Goal: Use online tool/utility: Utilize a website feature to perform a specific function

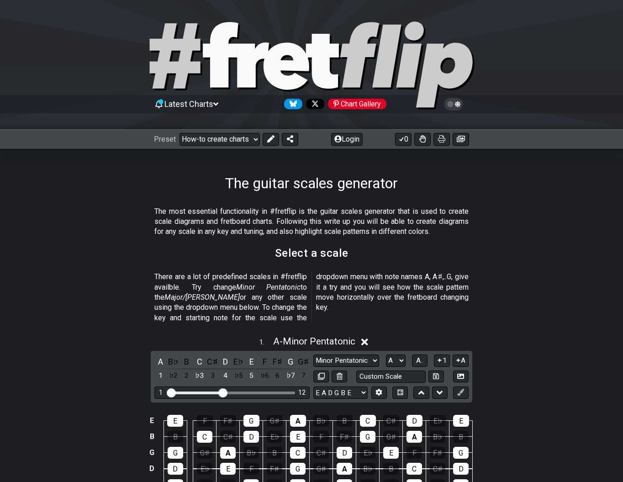
scroll to position [91, 0]
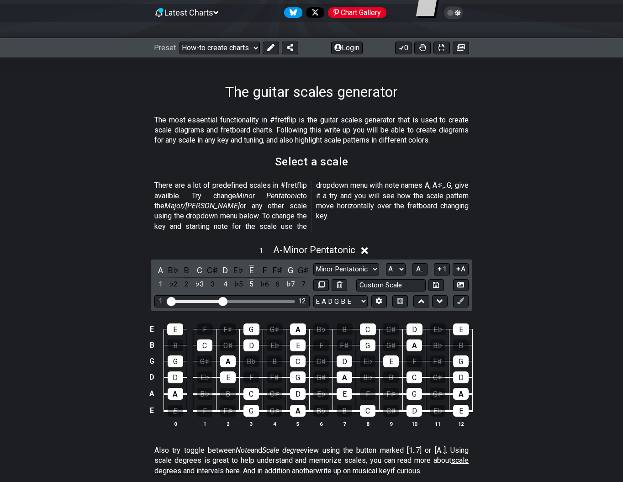
click at [174, 405] on div "E" at bounding box center [176, 411] width 16 height 12
click at [175, 405] on div "E" at bounding box center [176, 411] width 16 height 12
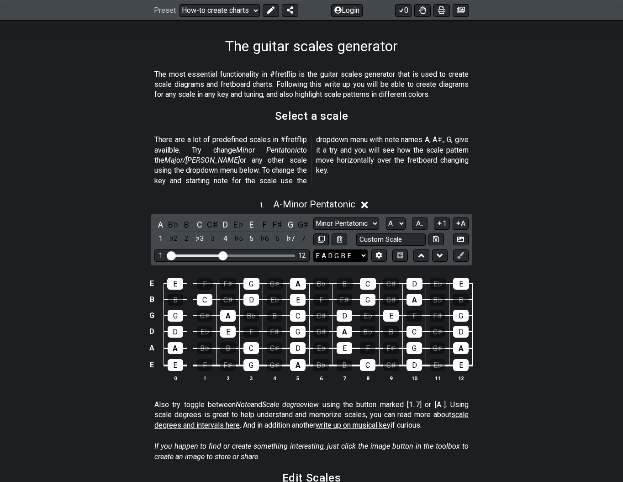
click at [362, 249] on select "E A D G B E E A D G B E E A D G B E B E A D F♯ B A D G C E A D A D G B E E♭ A♭ …" at bounding box center [340, 255] width 54 height 12
click at [313, 249] on select "E A D G B E E A D G B E E A D G B E B E A D F♯ B A D G C E A D A D G B E E♭ A♭ …" at bounding box center [340, 255] width 54 height 12
click at [319, 249] on select "E A D G B E E A D G B E E A D G B E B E A D F♯ B A D G C E A D A D G B E E♭ A♭ …" at bounding box center [340, 255] width 54 height 12
select select "D A D F# A D"
click at [313, 249] on select "E A D G B E E A D G B E E A D G B E B E A D F♯ B A D G C E A D A D G B E E♭ A♭ …" at bounding box center [340, 255] width 54 height 12
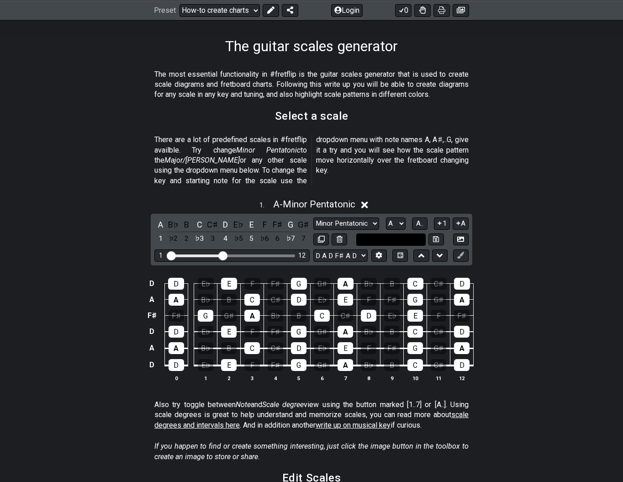
click at [386, 233] on input "text" at bounding box center [390, 239] width 69 height 12
type input "Custom Scale"
click at [363, 249] on select "E A D G B E E A D G B E E A D G B E B E A D F♯ B A D G C E A D A D G B E E♭ A♭ …" at bounding box center [340, 255] width 54 height 12
select select "E A D G B E"
click at [313, 249] on select "E A D G B E E A D G B E E A D G B E B E A D F♯ B A D G C E A D A D G B E E♭ A♭ …" at bounding box center [340, 255] width 54 height 12
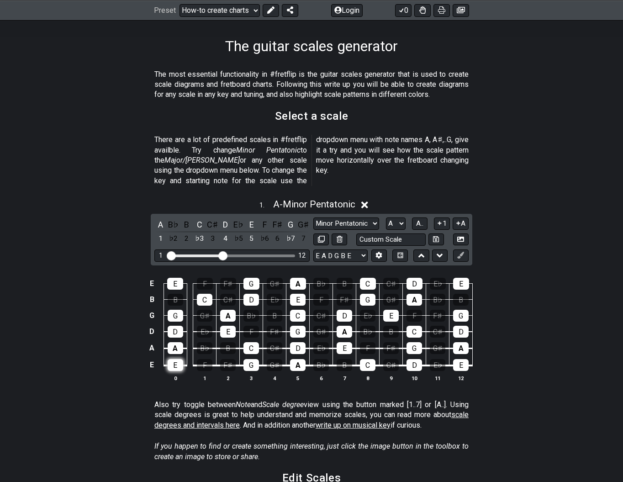
click at [174, 359] on div "E" at bounding box center [176, 365] width 16 height 12
click at [152, 356] on td "E" at bounding box center [152, 364] width 11 height 17
click at [146, 352] on div "E E F F♯ G G♯ A B♭ B C C♯ D E♭ E B B C C♯ D E♭ E F F♯ G G♯ A B♭ B G G G♯ A B♭ B…" at bounding box center [311, 330] width 623 height 128
click at [150, 356] on td "x" at bounding box center [152, 364] width 11 height 17
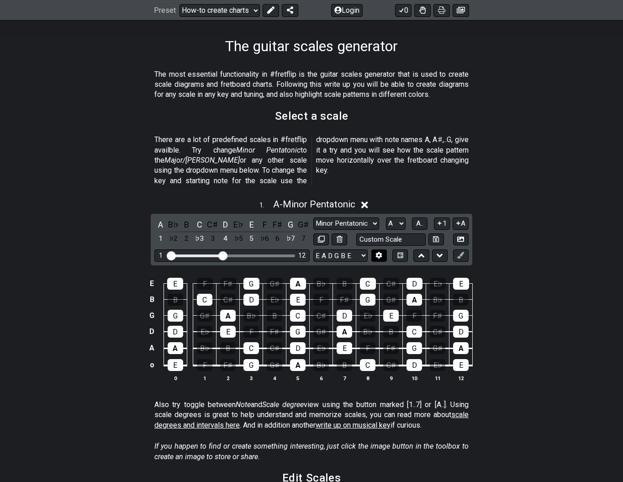
click at [379, 252] on icon at bounding box center [378, 255] width 7 height 7
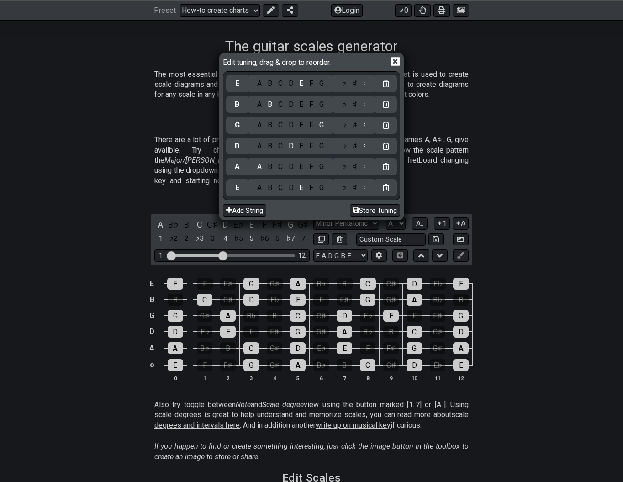
click at [290, 188] on div "D" at bounding box center [290, 188] width 11 height 10
click at [259, 104] on div "A" at bounding box center [259, 105] width 11 height 10
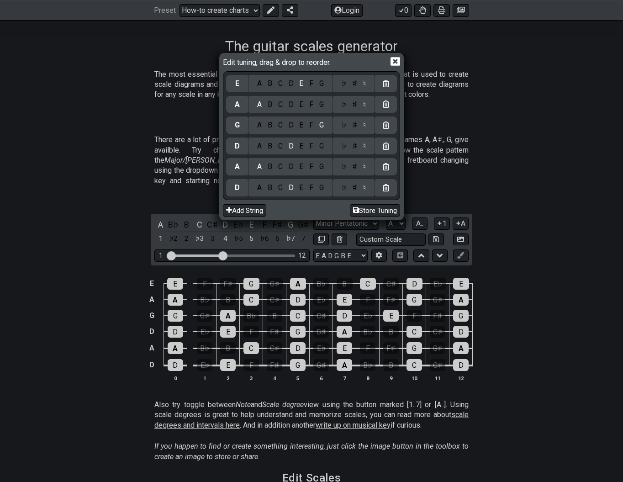
click at [396, 62] on icon at bounding box center [396, 62] width 10 height 10
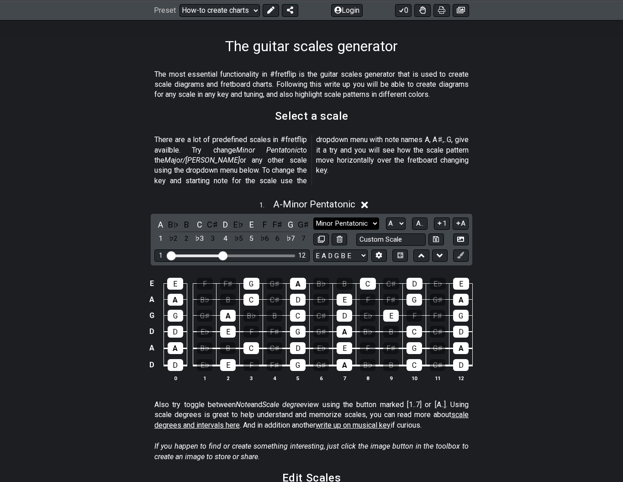
click at [362, 217] on select "Minor Pentatonic New Scale Minor Pentatonic Major Pentatonic Minor Blues Major …" at bounding box center [346, 223] width 66 height 12
click at [391, 217] on select "A♭ A A♯ B♭ B C C♯ D♭ D D♯ E♭ E F F♯ G♭ G G♯" at bounding box center [396, 223] width 20 height 12
select select "E"
click at [386, 217] on select "A♭ A A♯ B♭ B C C♯ D♭ D D♯ E♭ E F F♯ G♭ G G♯" at bounding box center [396, 223] width 20 height 12
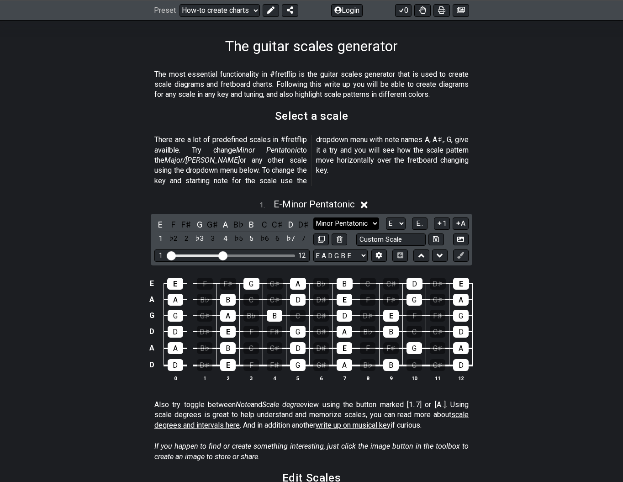
click at [352, 217] on select "Minor Pentatonic New Scale Minor Pentatonic Major Pentatonic Minor Blues Major …" at bounding box center [346, 223] width 66 height 12
select select "Lydian"
click at [313, 217] on select "Minor Pentatonic New Scale Minor Pentatonic Major Pentatonic Minor Blues Major …" at bounding box center [346, 223] width 66 height 12
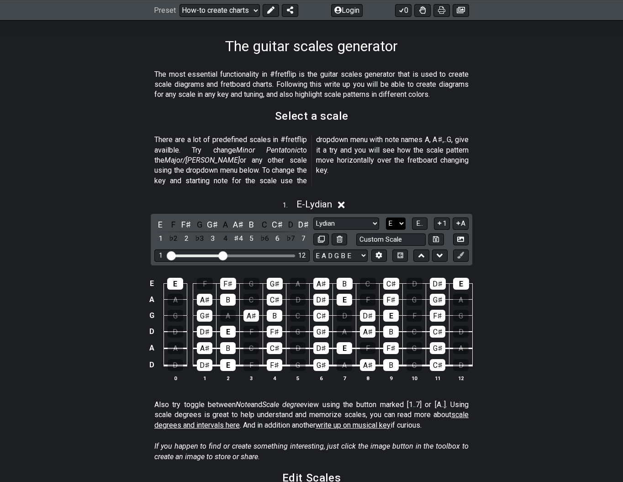
click at [391, 217] on select "A♭ A A♯ B♭ B C C♯ D♭ D D♯ E♭ E F F♯ G♭ G G♯" at bounding box center [396, 223] width 20 height 12
select select "D"
click at [386, 217] on select "A♭ A A♯ B♭ B C C♯ D♭ D D♯ E♭ E F F♯ G♭ G G♯" at bounding box center [396, 223] width 20 height 12
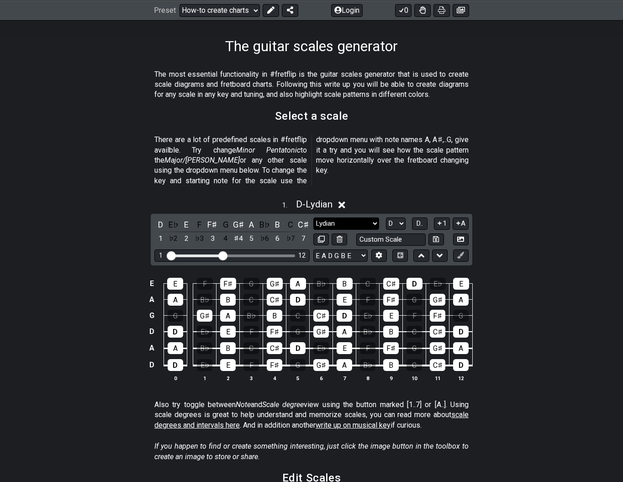
click at [359, 217] on select "Minor Pentatonic New Scale Minor Pentatonic Major Pentatonic Minor Blues Major …" at bounding box center [346, 223] width 66 height 12
click at [313, 217] on select "Minor Pentatonic New Scale Minor Pentatonic Major Pentatonic Minor Blues Major …" at bounding box center [346, 223] width 66 height 12
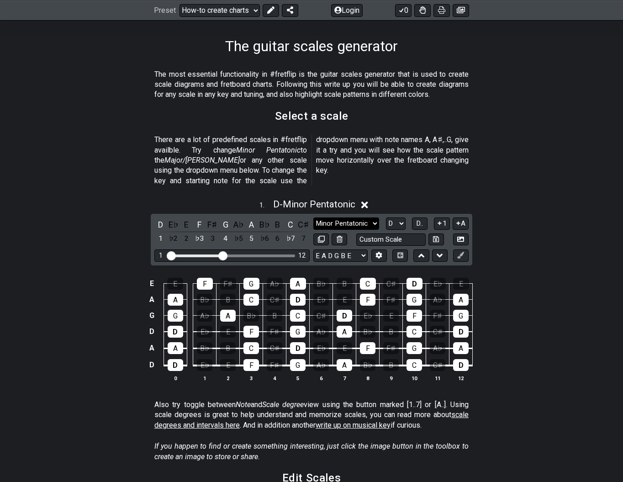
click at [375, 217] on select "Minor Pentatonic New Scale Minor Pentatonic Major Pentatonic Minor Blues Major …" at bounding box center [346, 223] width 66 height 12
click at [313, 217] on select "Minor Pentatonic New Scale Minor Pentatonic Major Pentatonic Minor Blues Major …" at bounding box center [346, 223] width 66 height 12
click at [344, 217] on select "Minor Pentatonic New Scale Minor Pentatonic Major Pentatonic Minor Blues Major …" at bounding box center [346, 223] width 66 height 12
click at [313, 217] on select "Minor Pentatonic New Scale Minor Pentatonic Major Pentatonic Minor Blues Major …" at bounding box center [346, 223] width 66 height 12
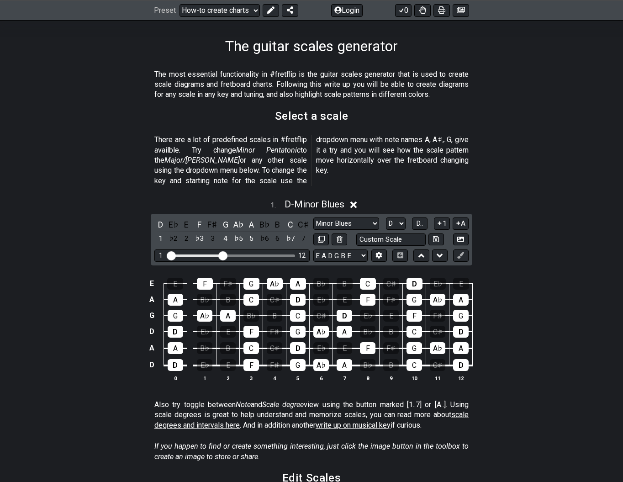
click at [344, 214] on div "D E♭ E F F♯ G A♭ A B♭ B C C♯ 1 ♭2 2 ♭3 3 4 ♭5 5 ♭6 6 ♭7 7 Minor Pentatonic New …" at bounding box center [312, 240] width 322 height 52
click at [345, 217] on select "Minor Pentatonic New Scale Minor Pentatonic Major Pentatonic Minor Blues Major …" at bounding box center [346, 223] width 66 height 12
select select "Dorian"
click at [313, 217] on select "Minor Pentatonic New Scale Minor Pentatonic Major Pentatonic Minor Blues Major …" at bounding box center [346, 223] width 66 height 12
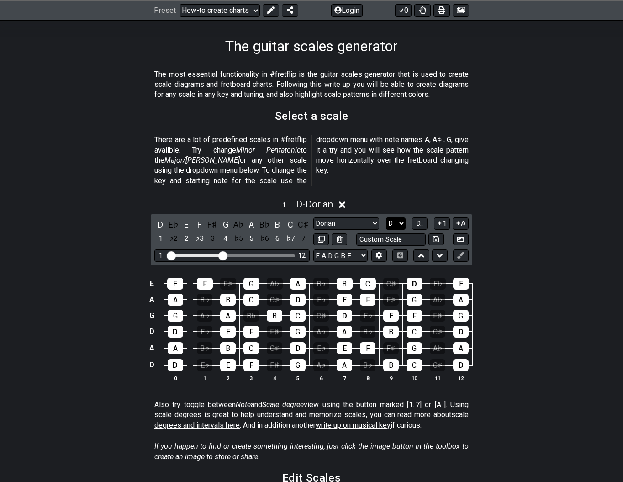
click at [399, 217] on select "A♭ A A♯ B♭ B C C♯ D♭ D D♯ E♭ E F F♯ G♭ G G♯" at bounding box center [396, 223] width 20 height 12
select select "C"
click at [386, 217] on select "A♭ A A♯ B♭ B C C♯ D♭ D D♯ E♭ E F F♯ G♭ G G♯" at bounding box center [396, 223] width 20 height 12
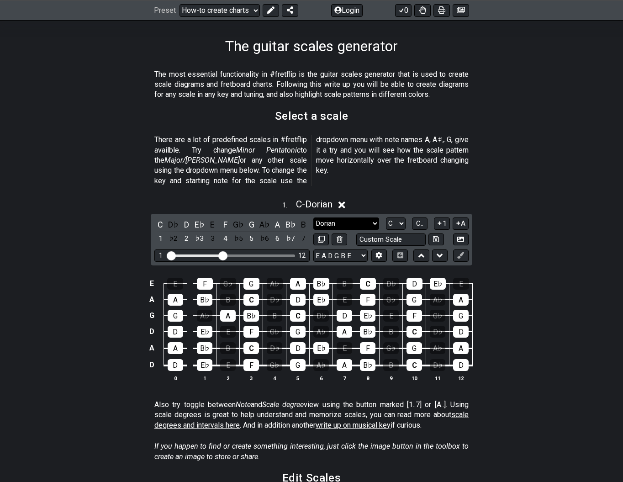
click at [362, 217] on select "Minor Pentatonic New Scale Minor Pentatonic Major Pentatonic Minor Blues Major …" at bounding box center [346, 223] width 66 height 12
select select "Major Pentatonic"
click at [313, 217] on select "Minor Pentatonic New Scale Minor Pentatonic Major Pentatonic Minor Blues Major …" at bounding box center [346, 223] width 66 height 12
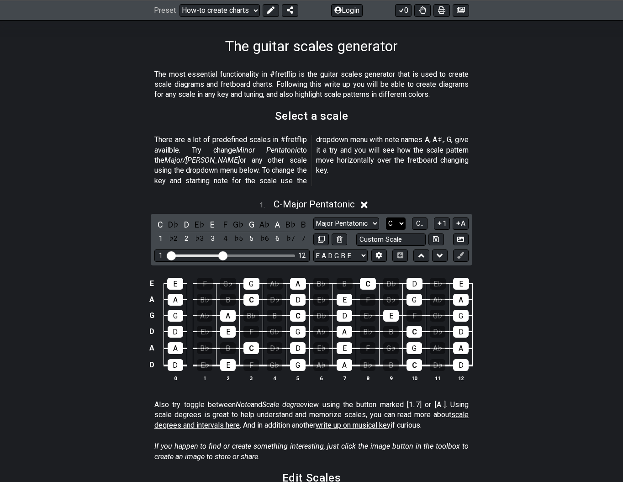
click at [396, 217] on select "A♭ A A♯ B♭ B C C♯ D♭ D D♯ E♭ E F F♯ G♭ G G♯" at bounding box center [396, 223] width 20 height 12
click at [386, 217] on select "A♭ A A♯ B♭ B C C♯ D♭ D D♯ E♭ E F F♯ G♭ G G♯" at bounding box center [396, 223] width 20 height 12
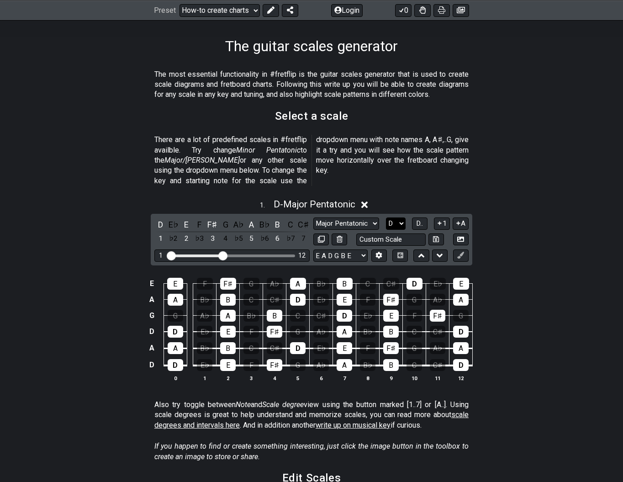
click at [396, 217] on select "A♭ A A♯ B♭ B C C♯ D♭ D D♯ E♭ E F F♯ G♭ G G♯" at bounding box center [396, 223] width 20 height 12
click at [386, 217] on select "A♭ A A♯ B♭ B C C♯ D♭ D D♯ E♭ E F F♯ G♭ G G♯" at bounding box center [396, 223] width 20 height 12
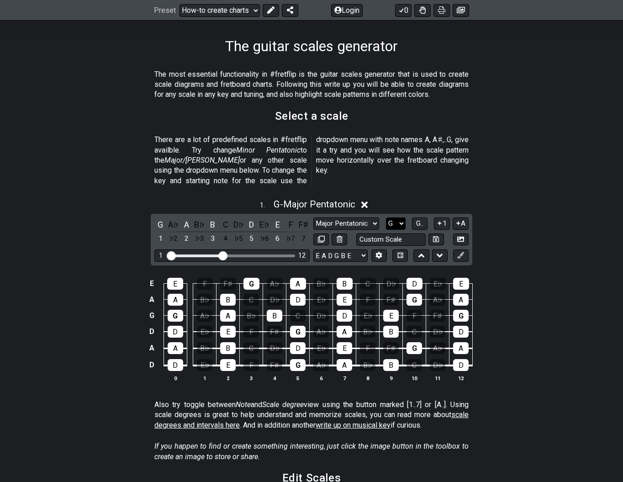
click at [393, 217] on select "A♭ A A♯ B♭ B C C♯ D♭ D D♯ E♭ E F F♯ G♭ G G♯" at bounding box center [396, 223] width 20 height 12
click at [386, 217] on select "A♭ A A♯ B♭ B C C♯ D♭ D D♯ E♭ E F F♯ G♭ G G♯" at bounding box center [396, 223] width 20 height 12
select select "G#"
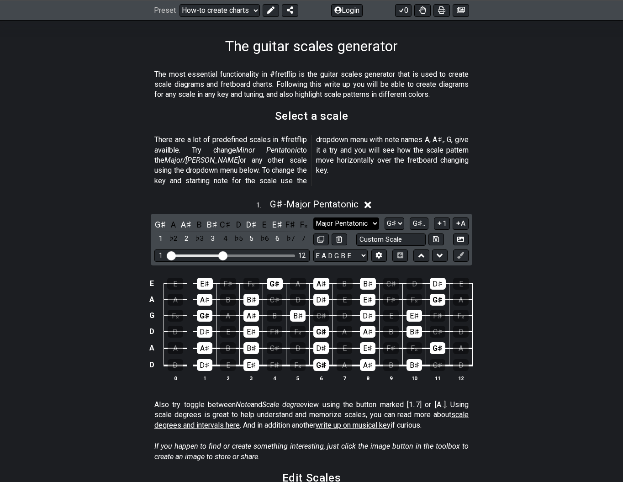
click at [367, 217] on select "Minor Pentatonic New Scale Minor Pentatonic Major Pentatonic Minor Blues Major …" at bounding box center [346, 223] width 66 height 12
click at [313, 217] on select "Minor Pentatonic New Scale Minor Pentatonic Major Pentatonic Minor Blues Major …" at bounding box center [346, 223] width 66 height 12
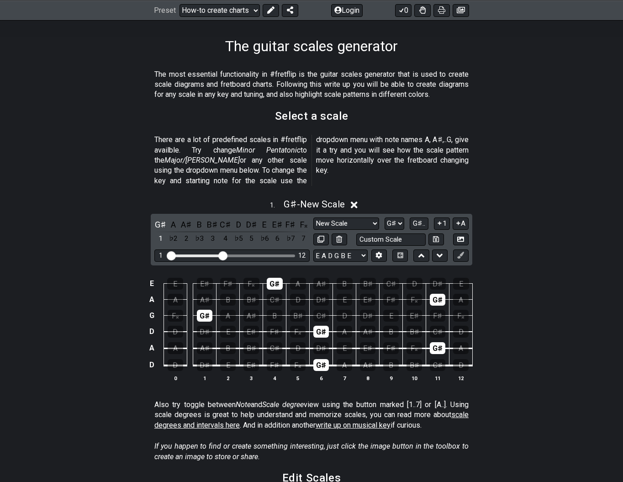
select select "Minor Pentatonic"
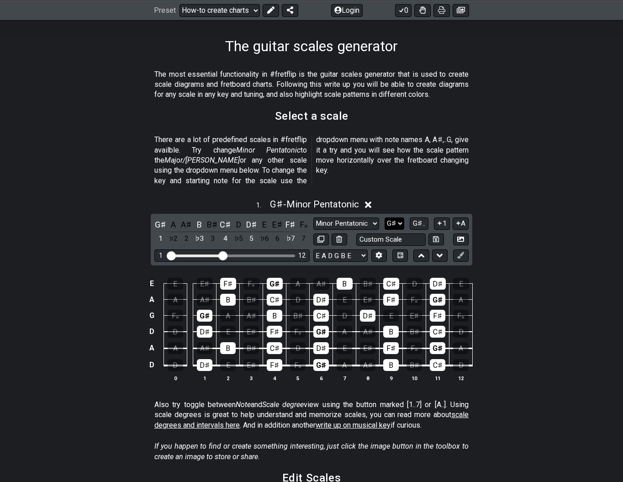
click at [399, 217] on select "A♭ A A♯ B♭ B C C♯ D♭ D D♯ E♭ E F F♯ G♭ G G♯" at bounding box center [395, 223] width 20 height 12
click at [385, 217] on select "A♭ A A♯ B♭ B C C♯ D♭ D D♯ E♭ E F F♯ G♭ G G♯" at bounding box center [395, 223] width 20 height 12
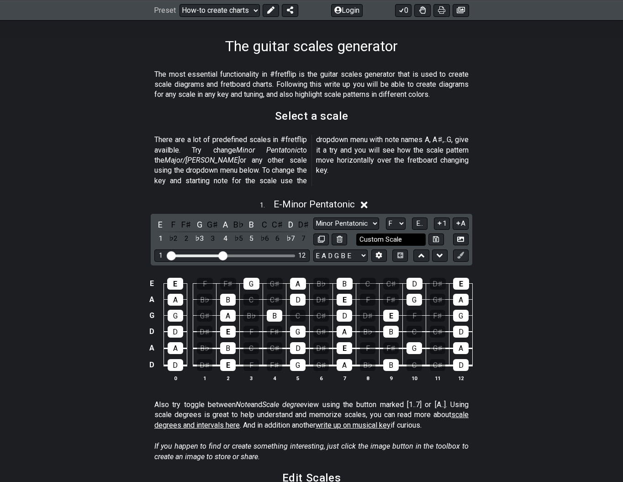
select select "F#"
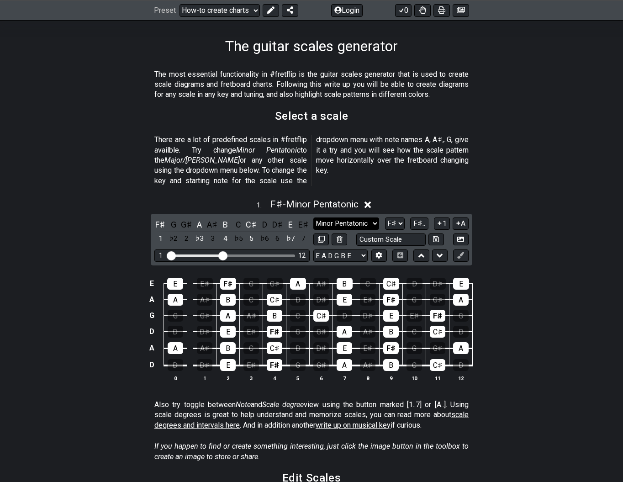
click at [356, 217] on select "Minor Pentatonic New Scale Minor Pentatonic Major Pentatonic Minor Blues Major …" at bounding box center [346, 223] width 66 height 12
click at [313, 217] on select "Minor Pentatonic New Scale Minor Pentatonic Major Pentatonic Minor Blues Major …" at bounding box center [346, 223] width 66 height 12
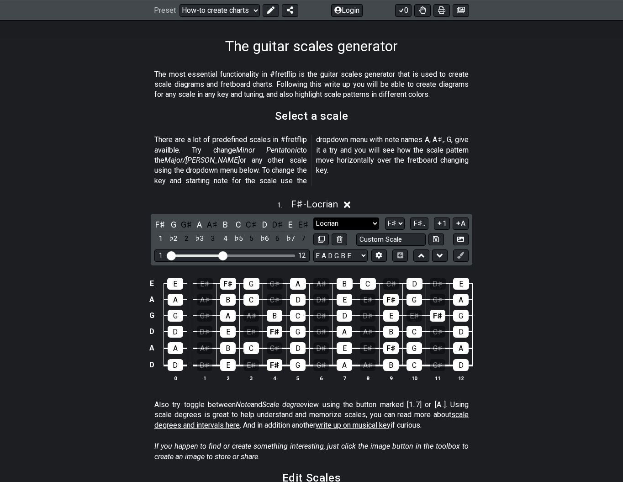
click at [361, 217] on select "Minor Pentatonic New Scale Minor Pentatonic Major Pentatonic Minor Blues Major …" at bounding box center [346, 223] width 66 height 12
select select "Melodic Minor"
click at [313, 217] on select "Minor Pentatonic New Scale Minor Pentatonic Major Pentatonic Minor Blues Major …" at bounding box center [346, 223] width 66 height 12
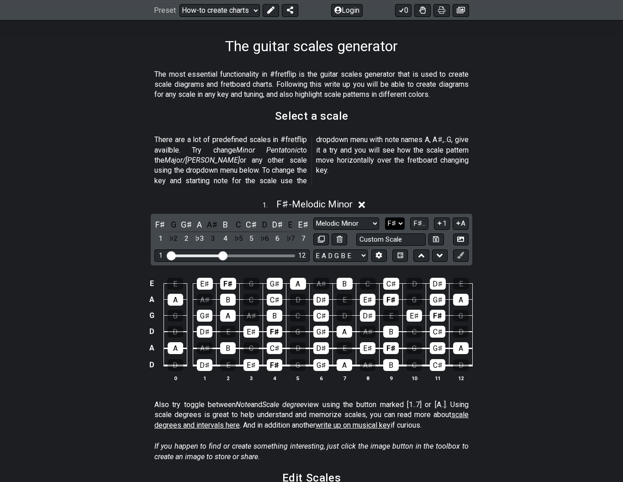
click at [396, 217] on select "A♭ A A♯ B♭ B C C♯ D♭ D D♯ E♭ E F F♯ G♭ G G♯" at bounding box center [395, 223] width 20 height 12
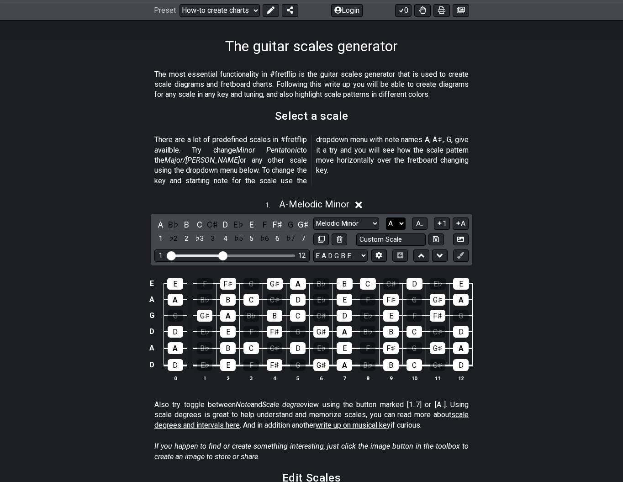
select select "A#"
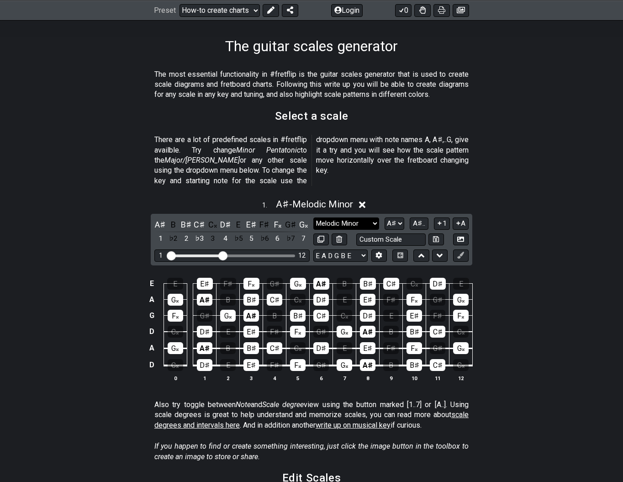
click at [367, 217] on select "Minor Pentatonic New Scale Minor Pentatonic Major Pentatonic Minor Blues Major …" at bounding box center [346, 223] width 66 height 12
select select "Major"
click at [313, 217] on select "Minor Pentatonic New Scale Minor Pentatonic Major Pentatonic Minor Blues Major …" at bounding box center [346, 223] width 66 height 12
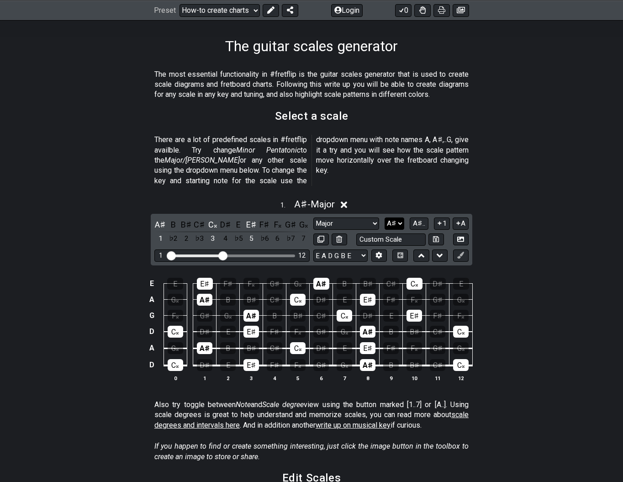
click at [393, 217] on select "A♭ A A♯ B♭ B C C♯ D♭ D D♯ E♭ E F F♯ G♭ G G♯" at bounding box center [395, 223] width 20 height 12
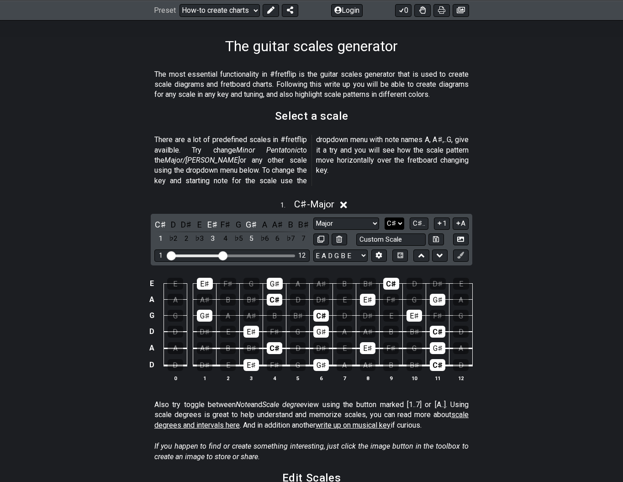
select select "Db"
click at [361, 217] on select "Minor Pentatonic New Scale Minor Pentatonic Major Pentatonic Minor Blues Major …" at bounding box center [346, 223] width 66 height 12
select select "Major / [PERSON_NAME]"
click at [313, 217] on select "Minor Pentatonic New Scale Minor Pentatonic Major Pentatonic Minor Blues Major …" at bounding box center [346, 223] width 66 height 12
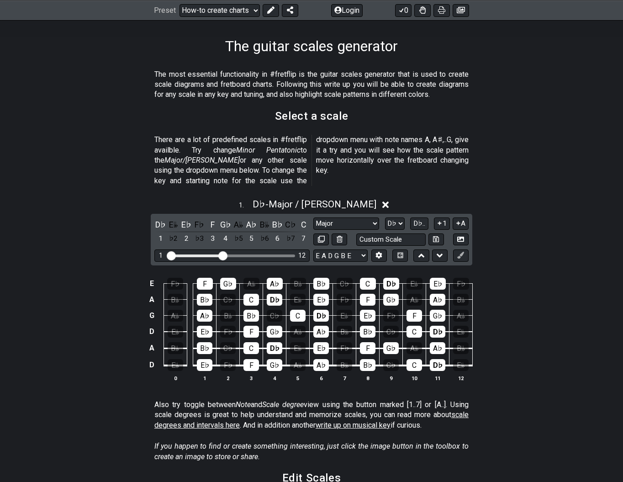
drag, startPoint x: 390, startPoint y: 211, endPoint x: 391, endPoint y: 219, distance: 7.9
click at [390, 217] on select "A♭ A A♯ B♭ B C C♯ D♭ D D♯ E♭ E F F♯ G♭ G G♯" at bounding box center [395, 223] width 20 height 12
click at [386, 217] on select "A♭ A A♯ B♭ B C C♯ D♭ D D♯ E♭ E F F♯ G♭ G G♯" at bounding box center [395, 223] width 20 height 12
select select "D"
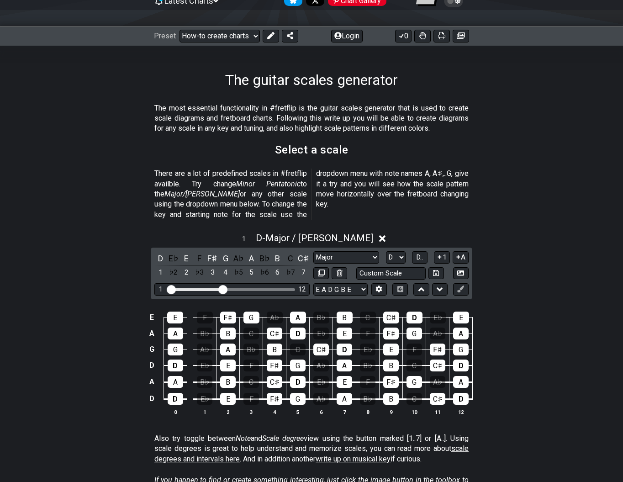
scroll to position [183, 0]
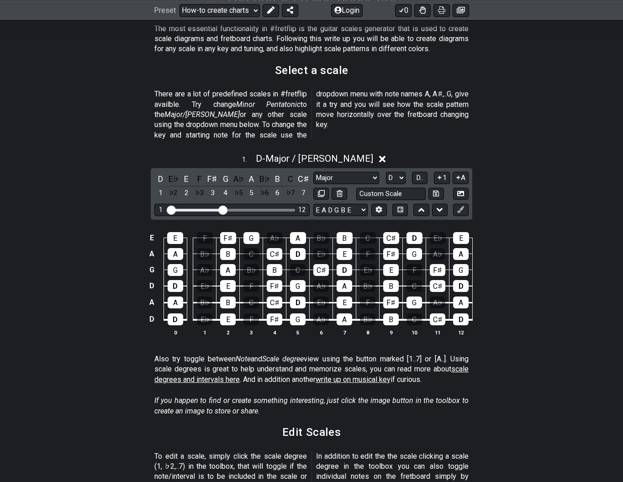
drag, startPoint x: 491, startPoint y: 143, endPoint x: 477, endPoint y: 113, distance: 33.3
click at [492, 148] on div "1 . D - Major / Ionian" at bounding box center [311, 156] width 623 height 17
